Goal: Use online tool/utility

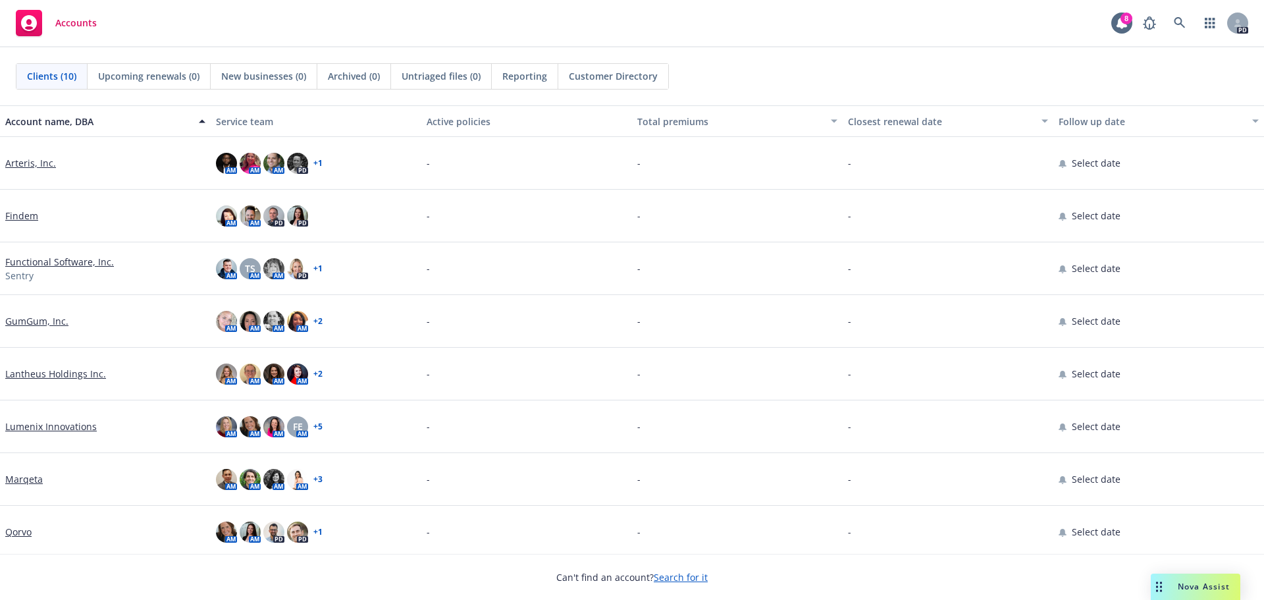
click at [1189, 586] on span "Nova Assist" at bounding box center [1203, 585] width 52 height 11
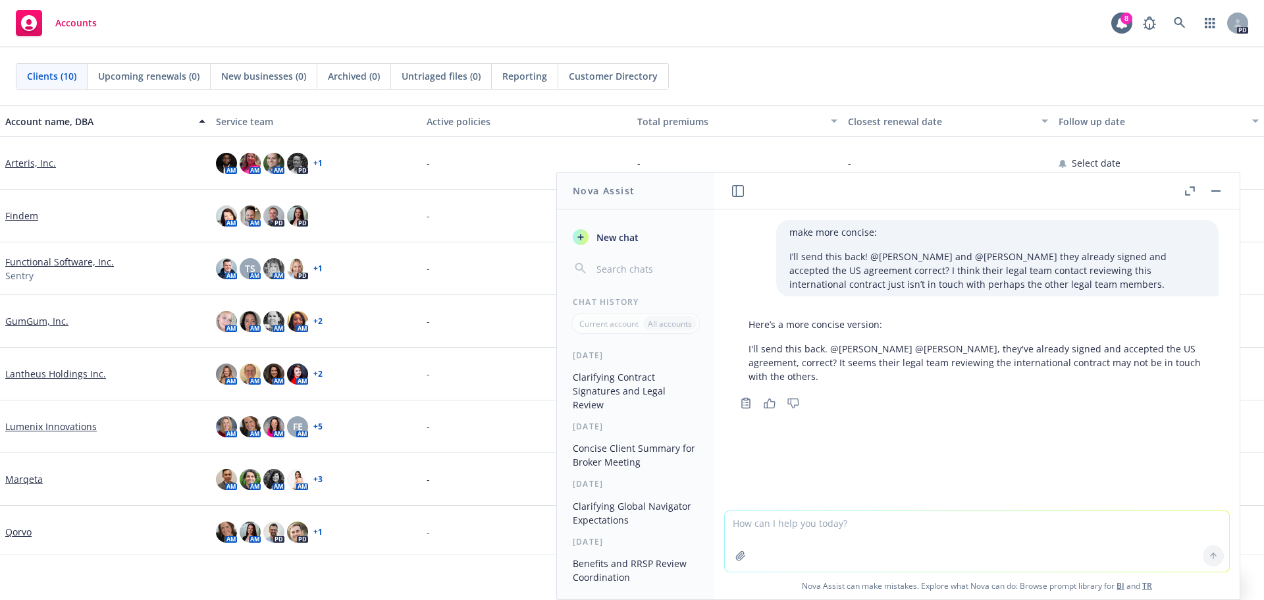
click at [809, 548] on textarea at bounding box center [977, 541] width 504 height 61
click at [815, 532] on textarea at bounding box center [977, 541] width 504 height 61
paste textarea "Hope you are having a nice week! Any update on the project for Mews? If not, I …"
type textarea "make this more professional and still playful: Hope you are having a nice week!…"
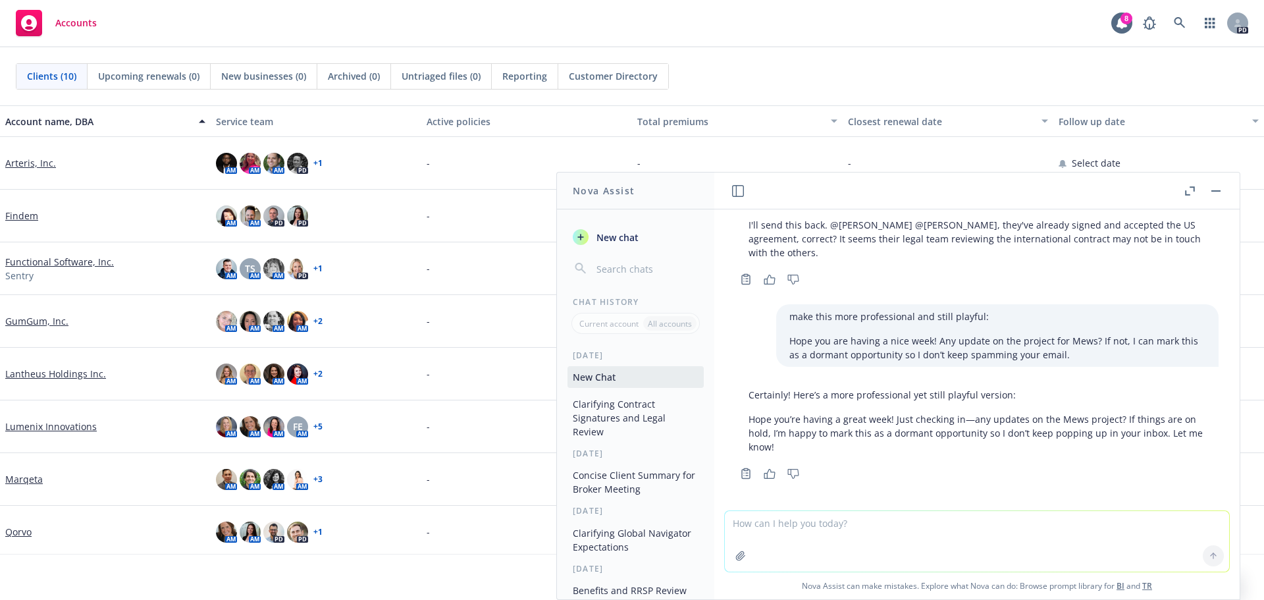
scroll to position [128, 0]
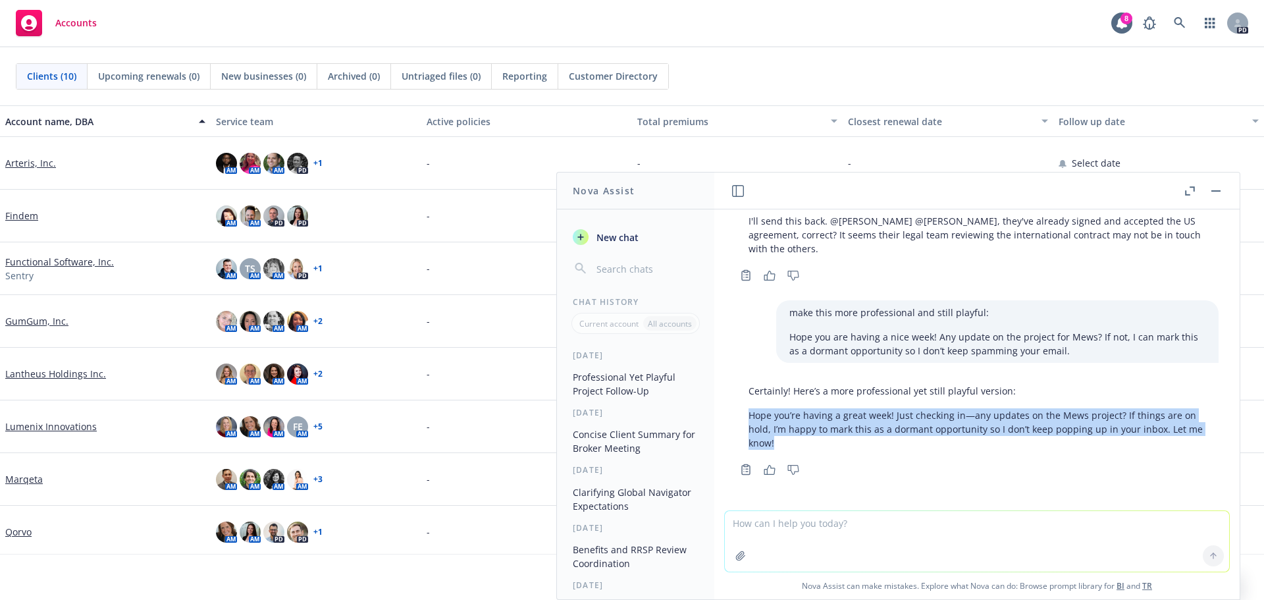
drag, startPoint x: 795, startPoint y: 441, endPoint x: 750, endPoint y: 421, distance: 49.2
click at [750, 421] on p "Hope you’re having a great week! Just checking in—any updates on the Mews proje…" at bounding box center [976, 428] width 457 height 41
copy p "Hope you’re having a great week! Just checking in—any updates on the Mews proje…"
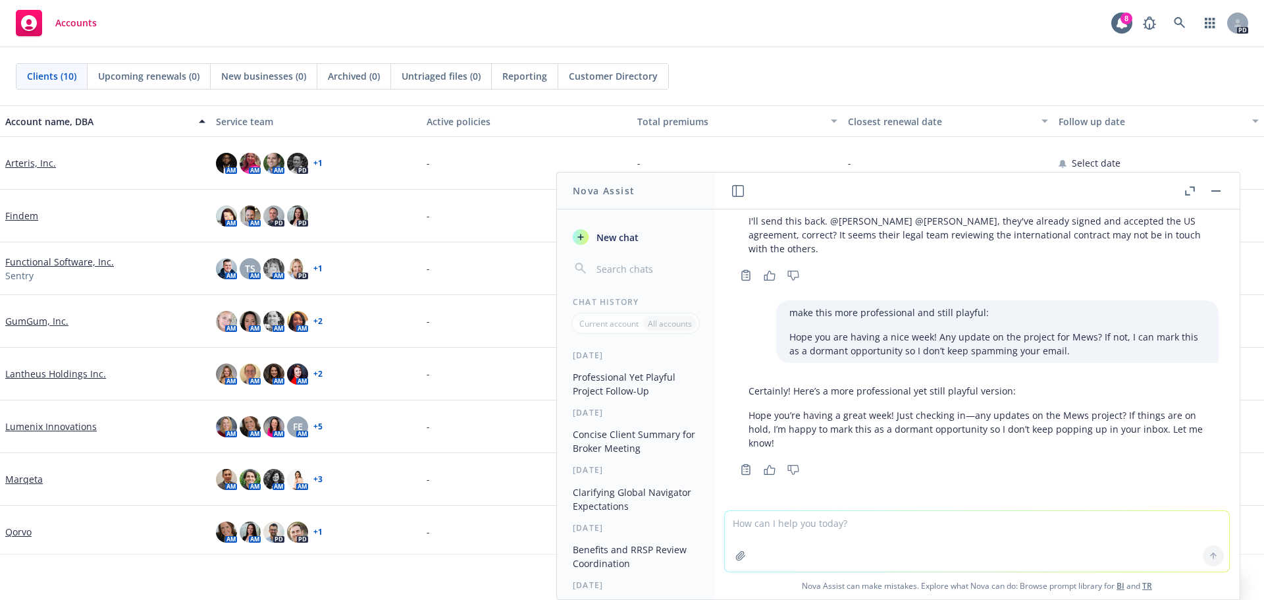
click at [855, 532] on textarea at bounding box center [977, 541] width 504 height 61
paste textarea "Hope you are both having a fabulous week so far. I went ahead and pulled you th…"
type textarea "make more concise and professional: Hope you are both having a fabulous week so…"
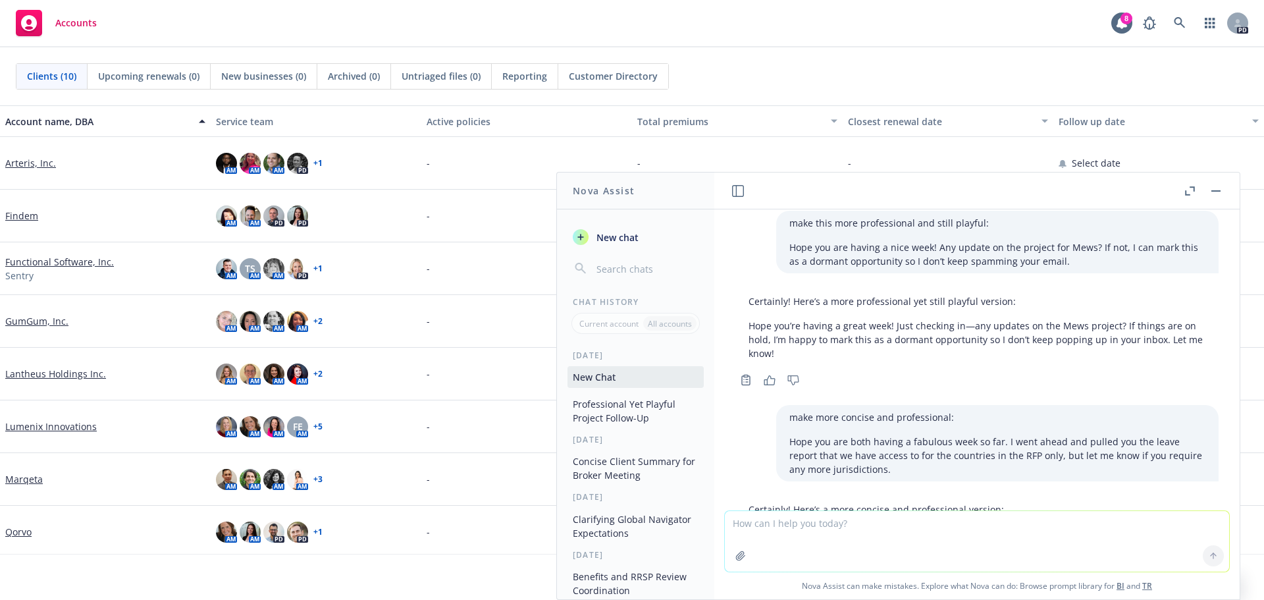
scroll to position [322, 0]
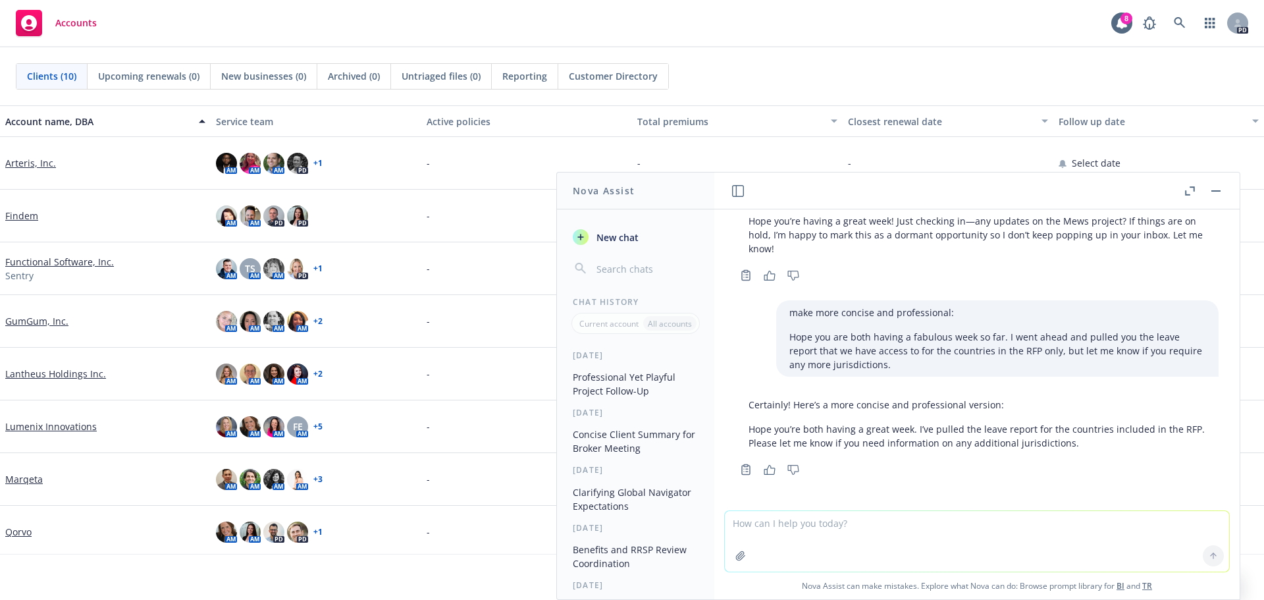
click at [1002, 440] on p "Hope you’re both having a great week. I’ve pulled the leave report for the coun…" at bounding box center [976, 436] width 457 height 28
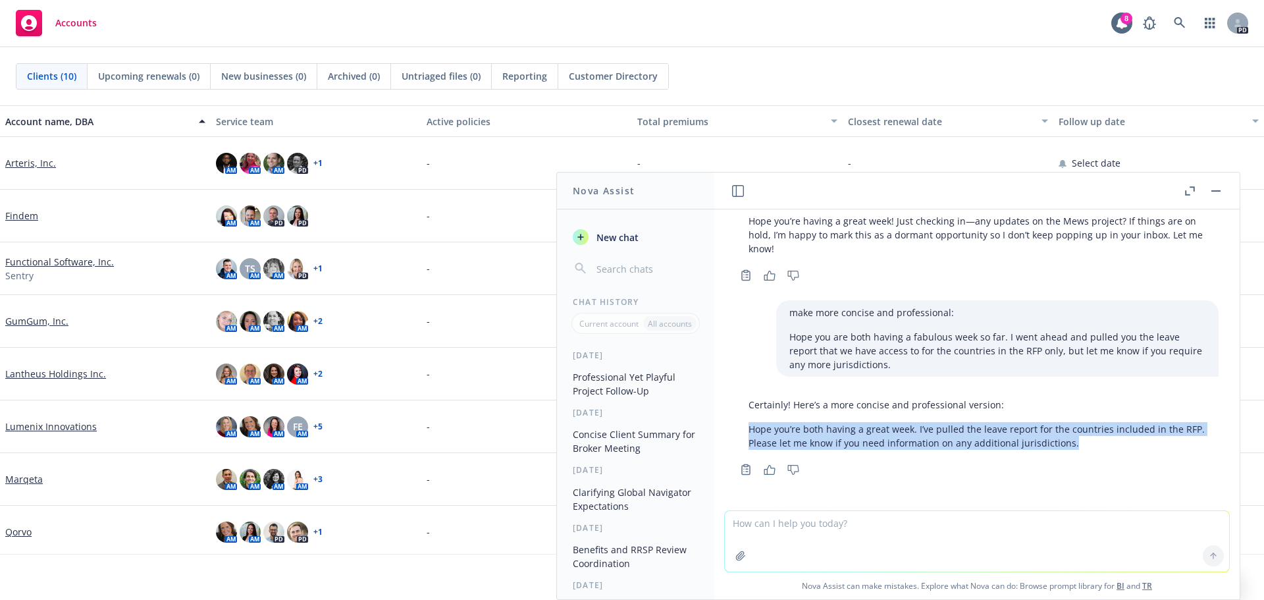
drag, startPoint x: 1097, startPoint y: 442, endPoint x: 748, endPoint y: 432, distance: 349.0
click at [748, 432] on p "Hope you’re both having a great week. I’ve pulled the leave report for the coun…" at bounding box center [976, 436] width 457 height 28
copy p "Hope you’re both having a great week. I’ve pulled the leave report for the coun…"
